Goal: Task Accomplishment & Management: Manage account settings

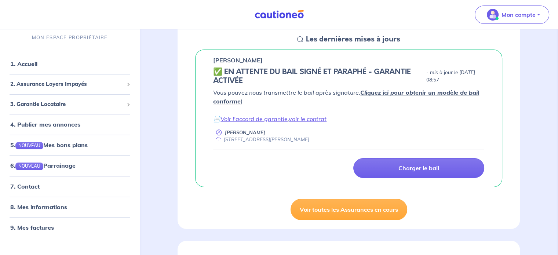
scroll to position [110, 0]
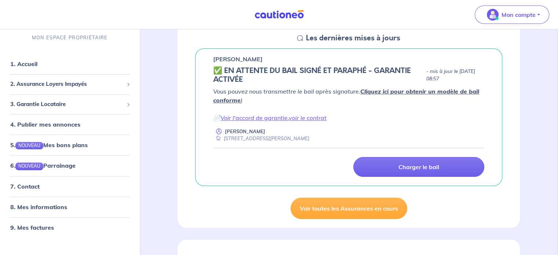
click at [271, 79] on h5 "✅️️️ EN ATTENTE DU BAIL SIGNÉ ET PARAPHÉ - GARANTIE ACTIVÉE" at bounding box center [318, 75] width 210 height 18
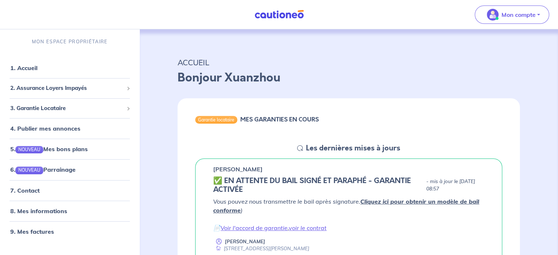
scroll to position [37, 0]
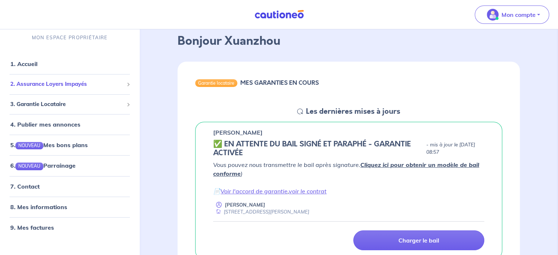
click at [54, 83] on span "2. Assurance Loyers Impayés" at bounding box center [66, 84] width 113 height 8
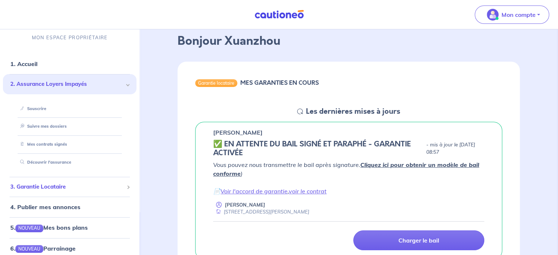
click at [48, 191] on span "3. Garantie Locataire" at bounding box center [66, 187] width 113 height 8
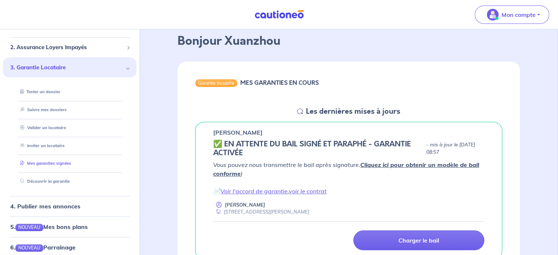
click at [47, 164] on link "Mes garanties signées" at bounding box center [44, 163] width 54 height 5
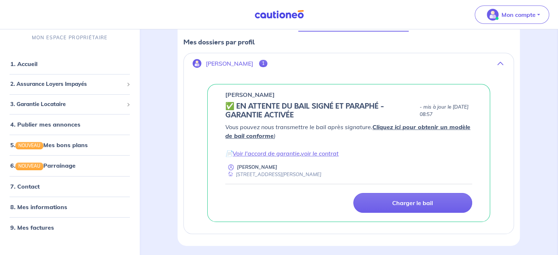
scroll to position [110, 0]
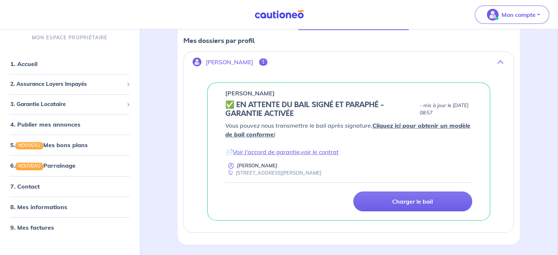
click at [299, 104] on h5 "✅️️️ EN ATTENTE DU BAIL SIGNÉ ET PARAPHÉ - GARANTIE ACTIVÉE" at bounding box center [320, 110] width 191 height 18
click at [301, 105] on h5 "✅️️️ EN ATTENTE DU BAIL SIGNÉ ET PARAPHÉ - GARANTIE ACTIVÉE" at bounding box center [320, 110] width 191 height 18
click at [308, 105] on h5 "✅️️️ EN ATTENTE DU BAIL SIGNÉ ET PARAPHÉ - GARANTIE ACTIVÉE" at bounding box center [320, 110] width 191 height 18
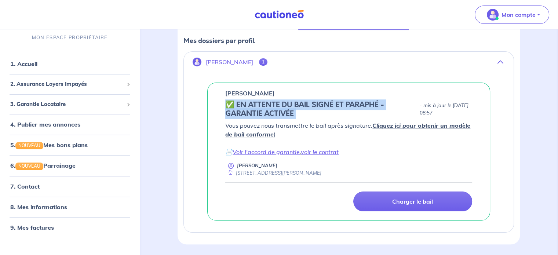
click at [308, 105] on h5 "✅️️️ EN ATTENTE DU BAIL SIGNÉ ET PARAPHÉ - GARANTIE ACTIVÉE" at bounding box center [320, 110] width 191 height 18
click at [304, 108] on h5 "✅️️️ EN ATTENTE DU BAIL SIGNÉ ET PARAPHÉ - GARANTIE ACTIVÉE" at bounding box center [320, 110] width 191 height 18
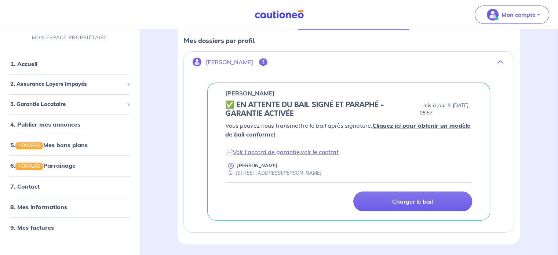
click at [316, 107] on h5 "✅️️️ EN ATTENTE DU BAIL SIGNÉ ET PARAPHÉ - GARANTIE ACTIVÉE" at bounding box center [320, 110] width 191 height 18
click at [326, 105] on h5 "✅️️️ EN ATTENTE DU BAIL SIGNÉ ET PARAPHÉ - GARANTIE ACTIVÉE" at bounding box center [320, 110] width 191 height 18
click at [322, 105] on h5 "✅️️️ EN ATTENTE DU BAIL SIGNÉ ET PARAPHÉ - GARANTIE ACTIVÉE" at bounding box center [320, 110] width 191 height 18
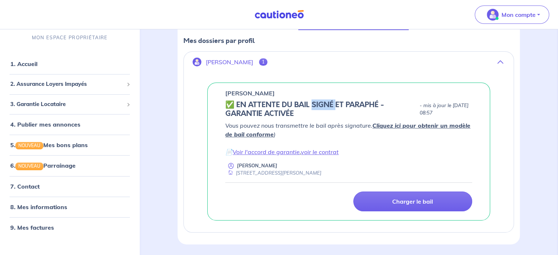
click at [319, 106] on h5 "✅️️️ EN ATTENTE DU BAIL SIGNÉ ET PARAPHÉ - GARANTIE ACTIVÉE" at bounding box center [320, 110] width 191 height 18
click at [332, 105] on h5 "✅️️️ EN ATTENTE DU BAIL SIGNÉ ET PARAPHÉ - GARANTIE ACTIVÉE" at bounding box center [320, 110] width 191 height 18
click at [327, 106] on h5 "✅️️️ EN ATTENTE DU BAIL SIGNÉ ET PARAPHÉ - GARANTIE ACTIVÉE" at bounding box center [320, 110] width 191 height 18
click at [311, 107] on h5 "✅️️️ EN ATTENTE DU BAIL SIGNÉ ET PARAPHÉ - GARANTIE ACTIVÉE" at bounding box center [320, 110] width 191 height 18
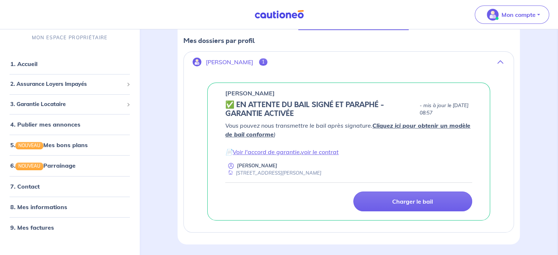
click at [326, 107] on h5 "✅️️️ EN ATTENTE DU BAIL SIGNÉ ET PARAPHÉ - GARANTIE ACTIVÉE" at bounding box center [320, 110] width 191 height 18
click at [330, 153] on link "voir le contrat" at bounding box center [320, 151] width 38 height 7
click at [168, 149] on div "garantie locataire En Savoir + [PERSON_NAME] un locataire Inviter un locataire …" at bounding box center [349, 91] width 378 height 308
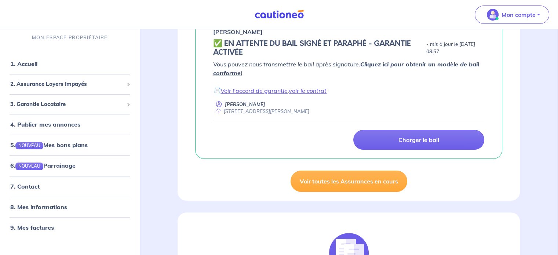
scroll to position [147, 0]
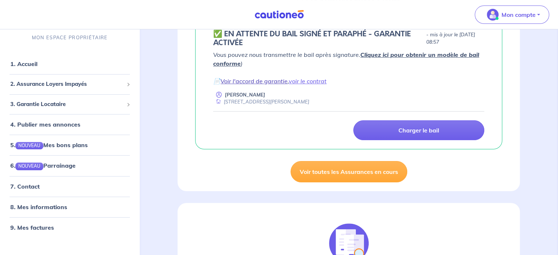
click at [249, 81] on link "Voir l'accord de garantie" at bounding box center [254, 80] width 67 height 7
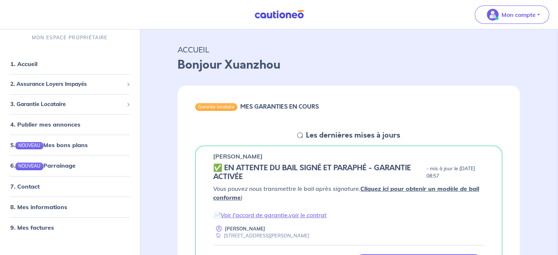
scroll to position [0, 0]
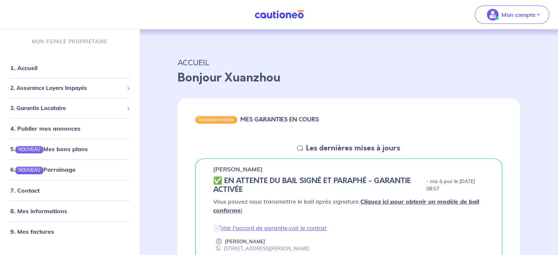
click at [414, 201] on link "Cliquez ici pour obtenir un modèle de bail conforme" at bounding box center [346, 206] width 266 height 16
